Goal: Task Accomplishment & Management: Manage account settings

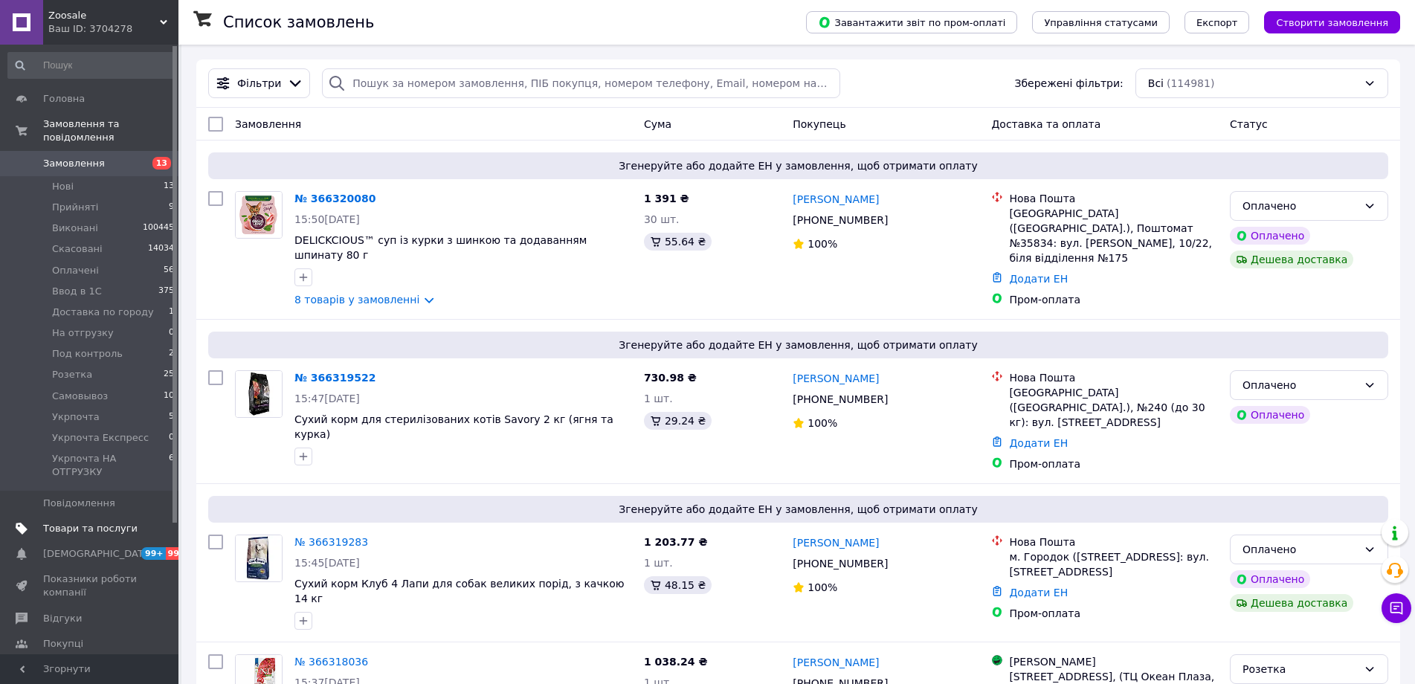
click at [121, 522] on span "Товари та послуги" at bounding box center [90, 528] width 94 height 13
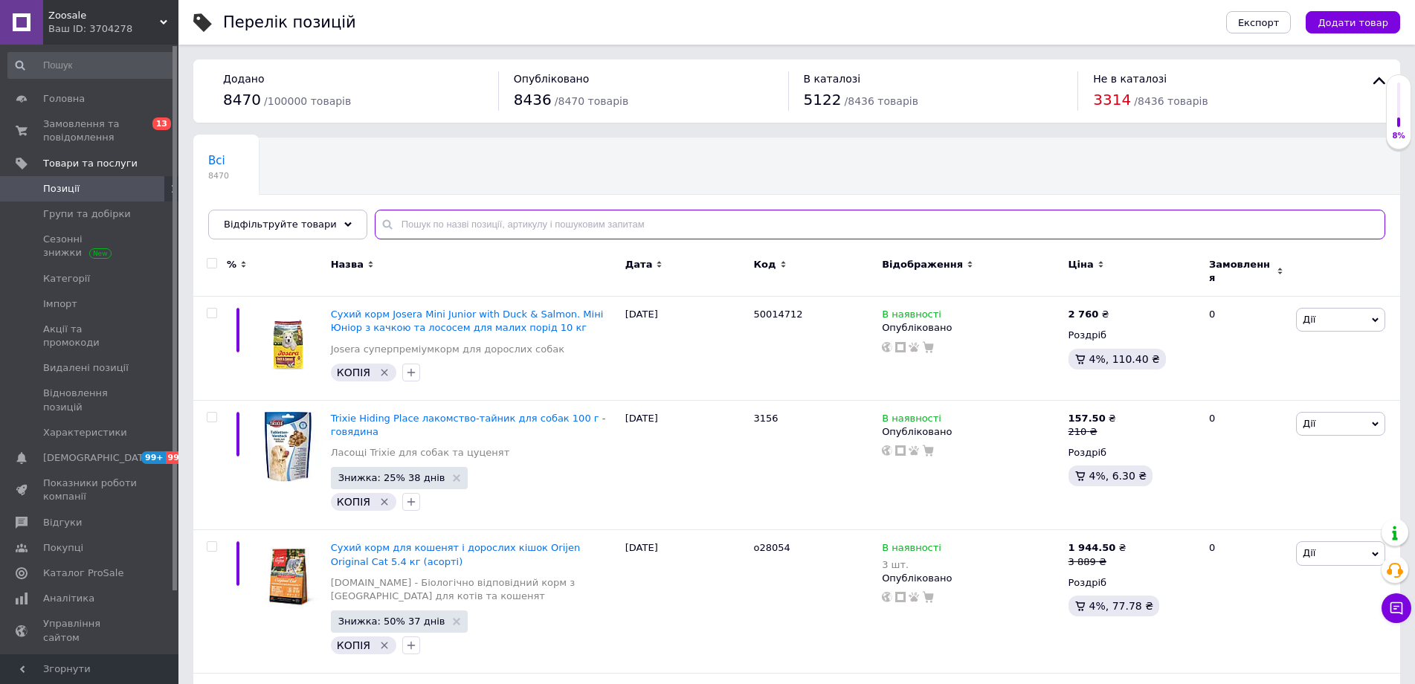
click at [389, 222] on input "text" at bounding box center [880, 225] width 1011 height 30
paste input "B1840501"
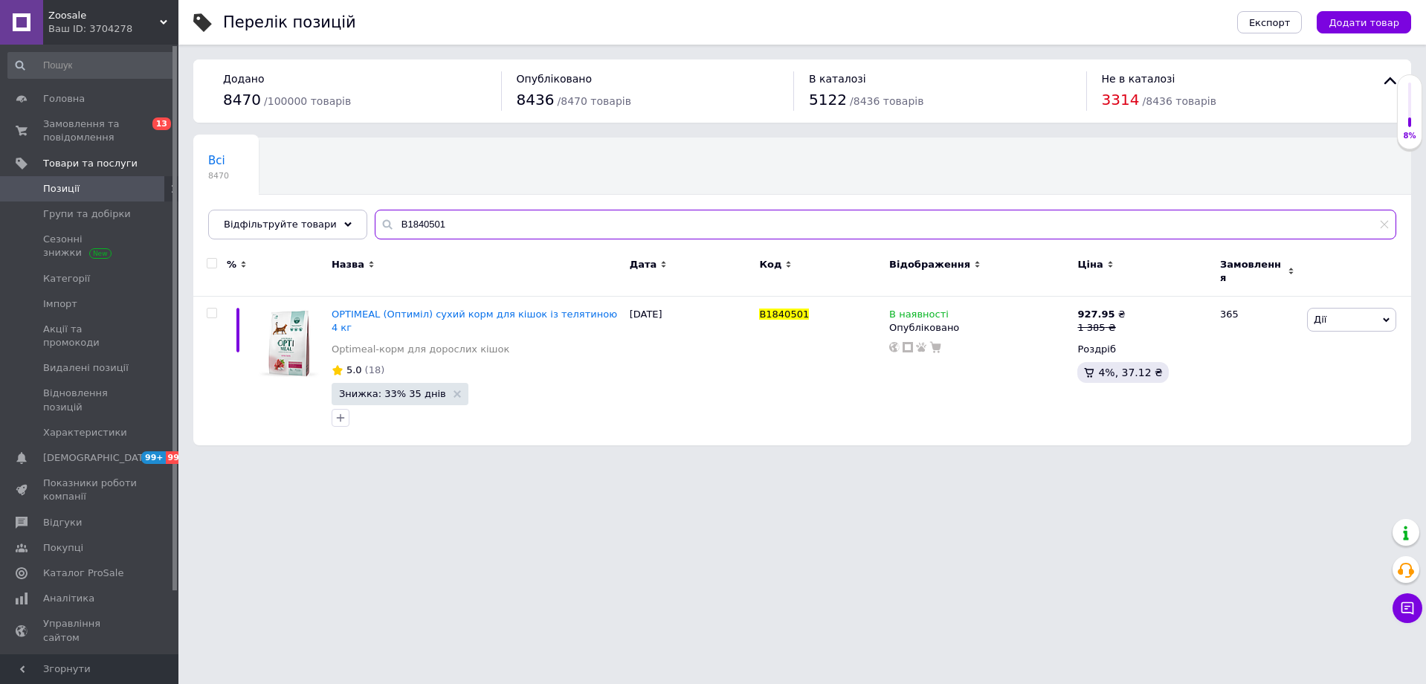
drag, startPoint x: 443, startPoint y: 225, endPoint x: 381, endPoint y: 213, distance: 63.0
click at [381, 213] on input "B1840501" at bounding box center [886, 225] width 1022 height 30
paste input "170818/6376"
type input "170818/6376"
click at [70, 138] on span "Замовлення та повідомлення" at bounding box center [90, 131] width 94 height 27
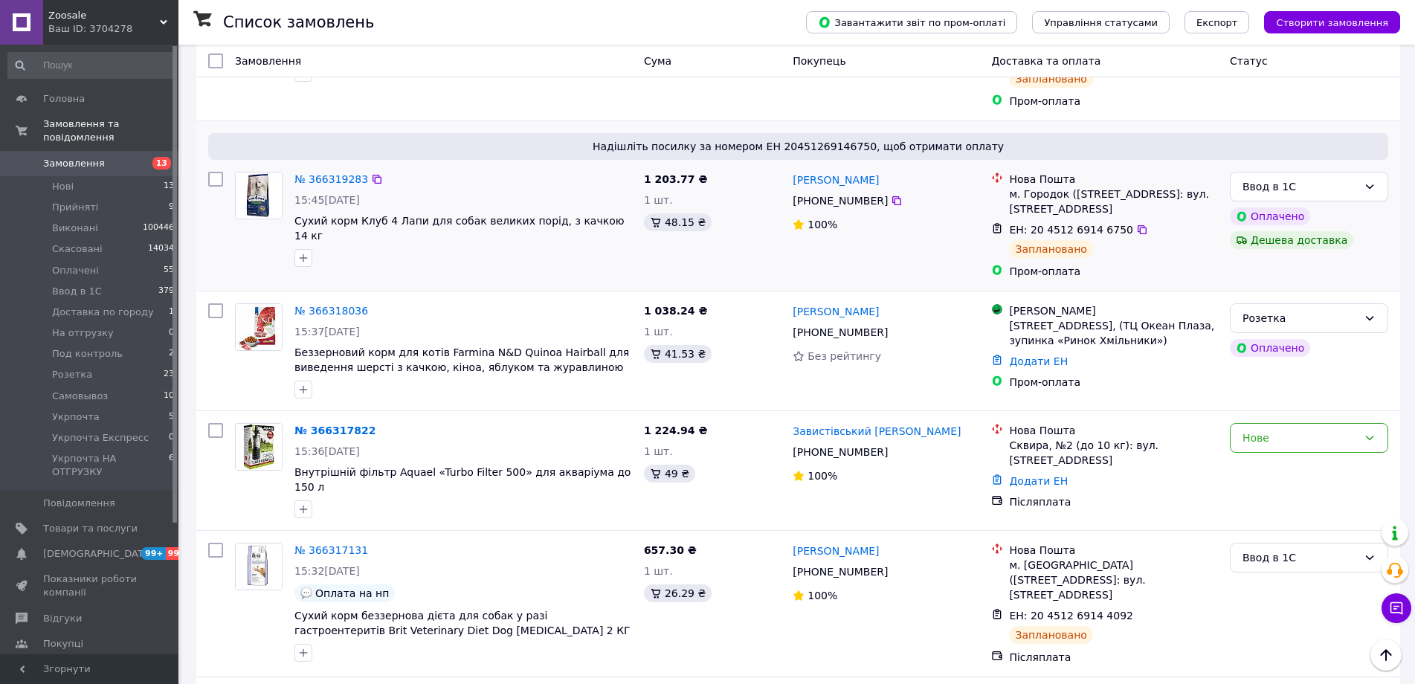
scroll to position [744, 0]
